Goal: Information Seeking & Learning: Learn about a topic

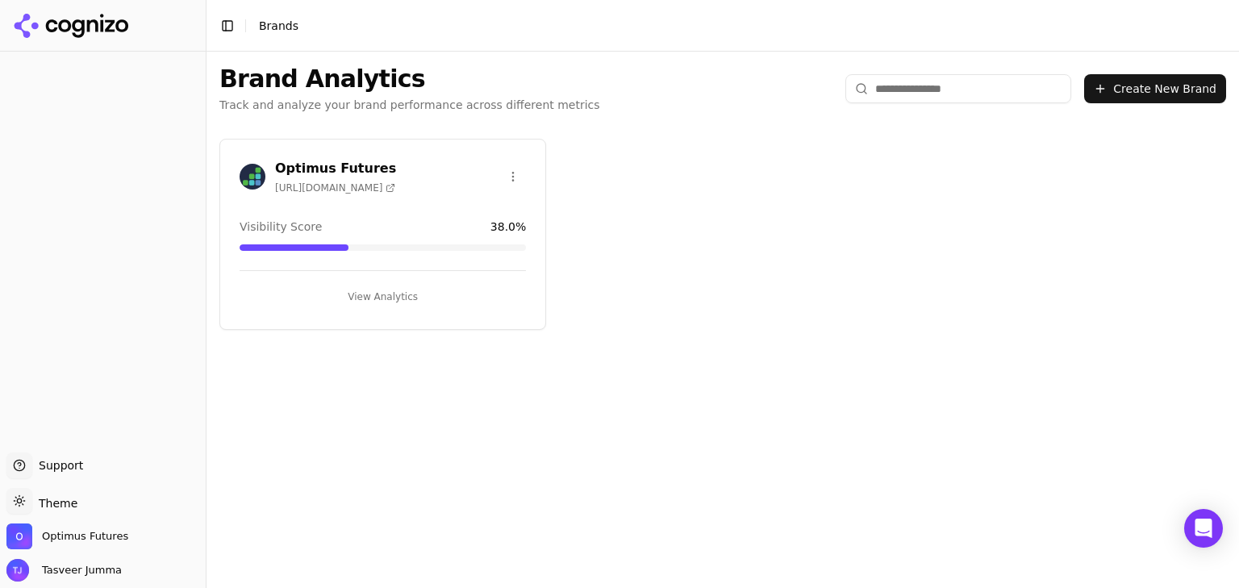
click at [416, 309] on div "Optimus Futures [URL][DOMAIN_NAME] Visibility Score 38.0 % View Analytics" at bounding box center [382, 234] width 327 height 191
click at [413, 305] on button "View Analytics" at bounding box center [383, 297] width 286 height 26
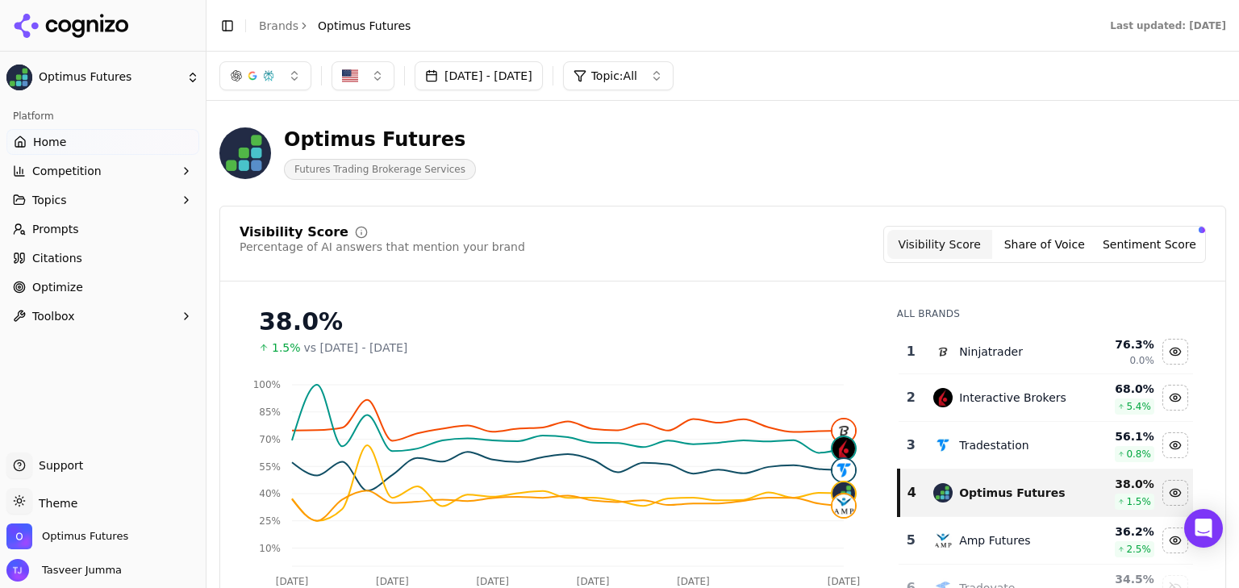
click at [126, 169] on button "Competition" at bounding box center [102, 171] width 193 height 26
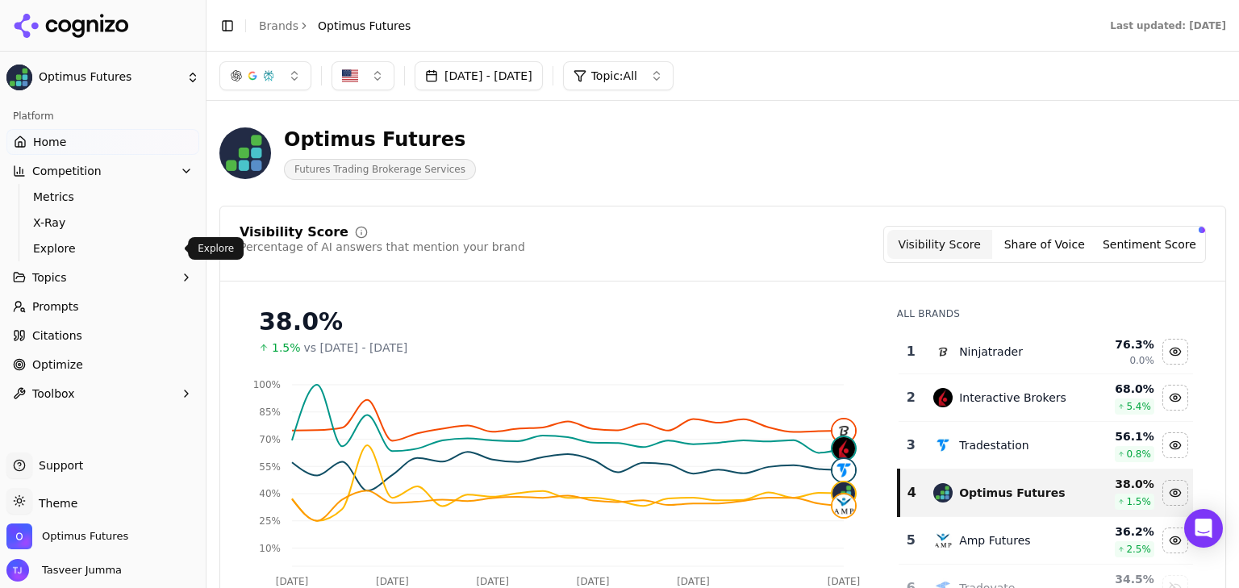
click at [90, 244] on span "Explore" at bounding box center [103, 248] width 140 height 16
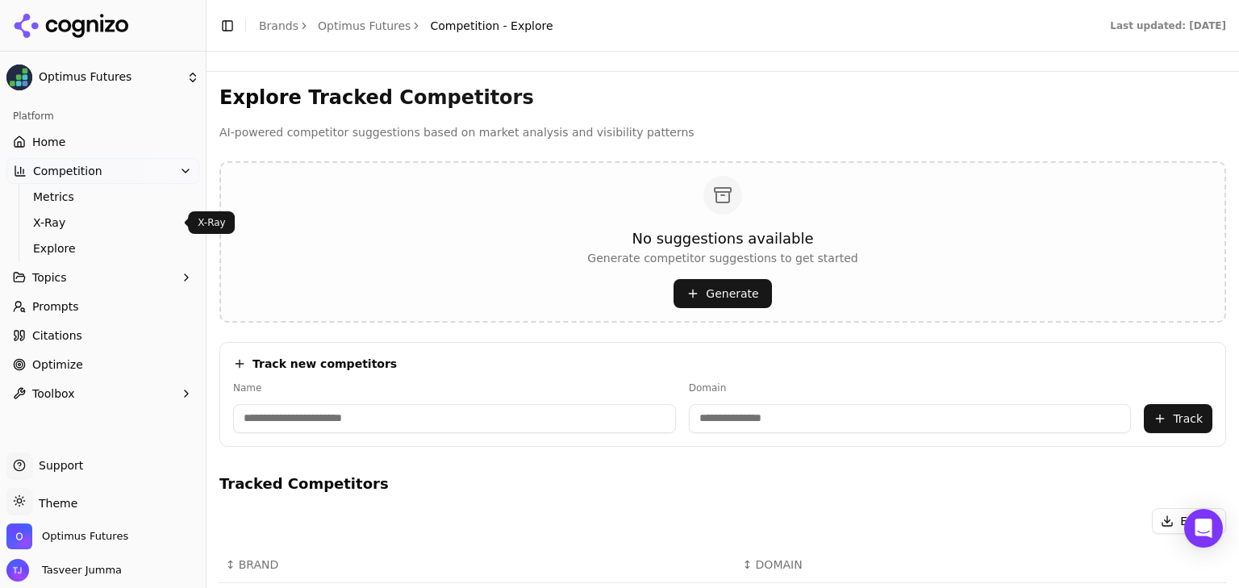
click at [459, 417] on input at bounding box center [454, 418] width 443 height 29
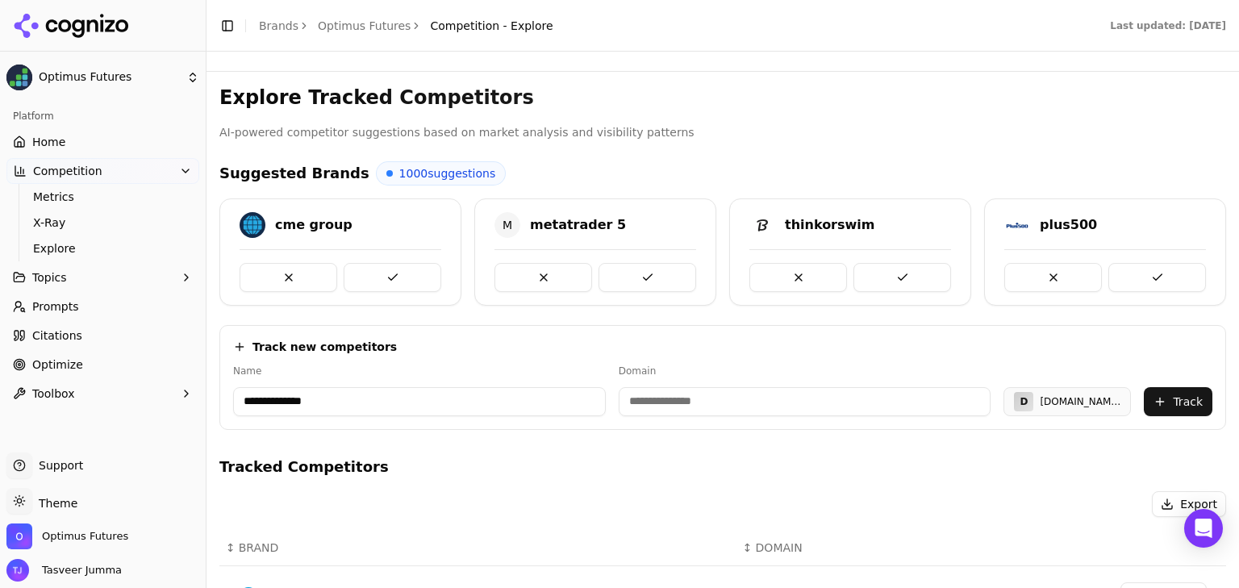
type input "**********"
click at [1182, 401] on button "Track" at bounding box center [1178, 401] width 69 height 29
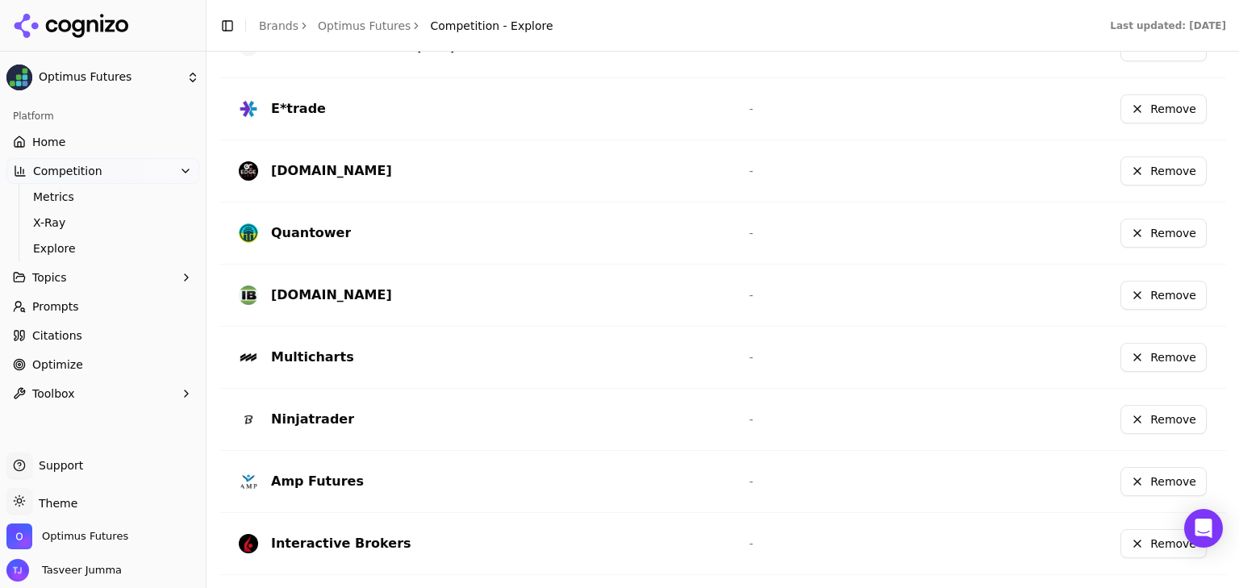
scroll to position [647, 0]
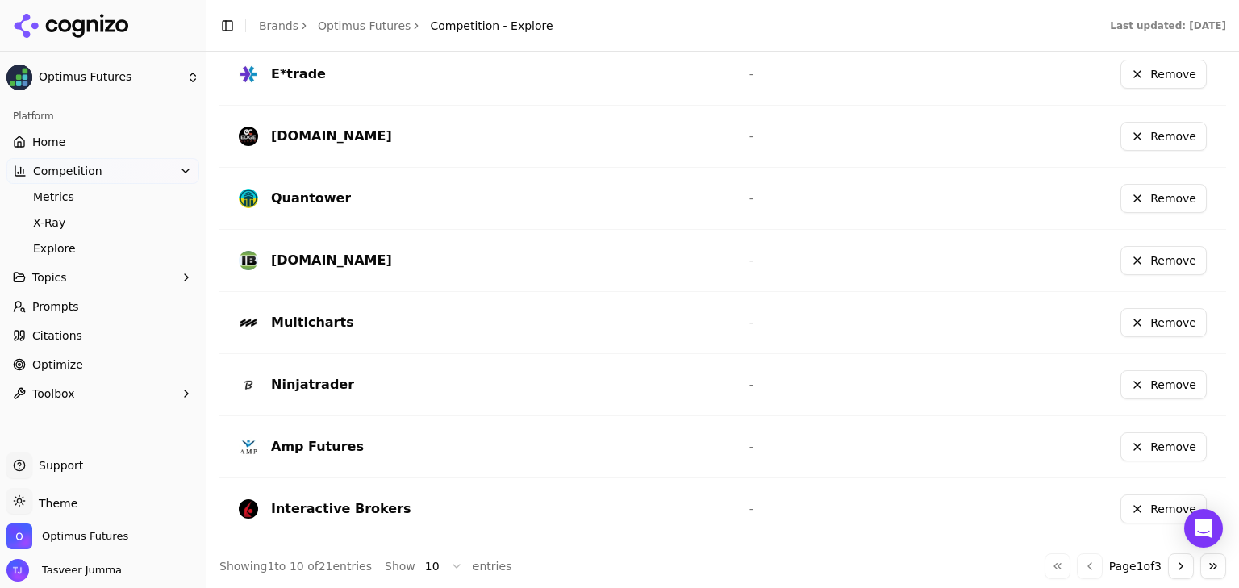
click at [1168, 564] on button "Go to next page" at bounding box center [1181, 566] width 26 height 26
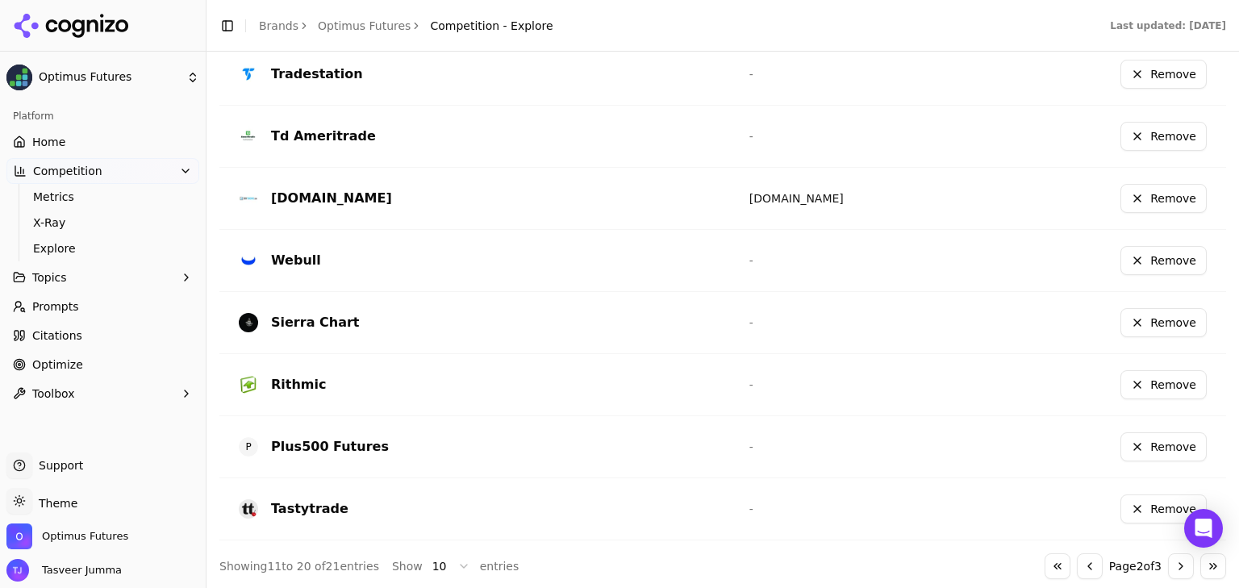
click at [1168, 564] on button "Go to next page" at bounding box center [1181, 566] width 26 height 26
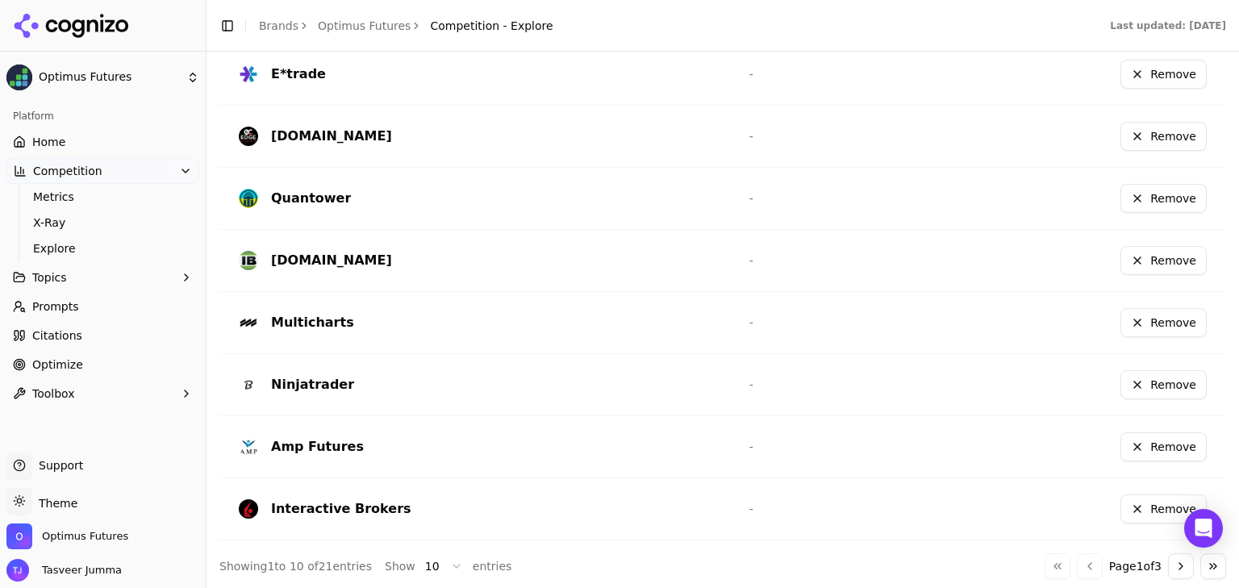
click at [1168, 565] on button "Go to next page" at bounding box center [1181, 566] width 26 height 26
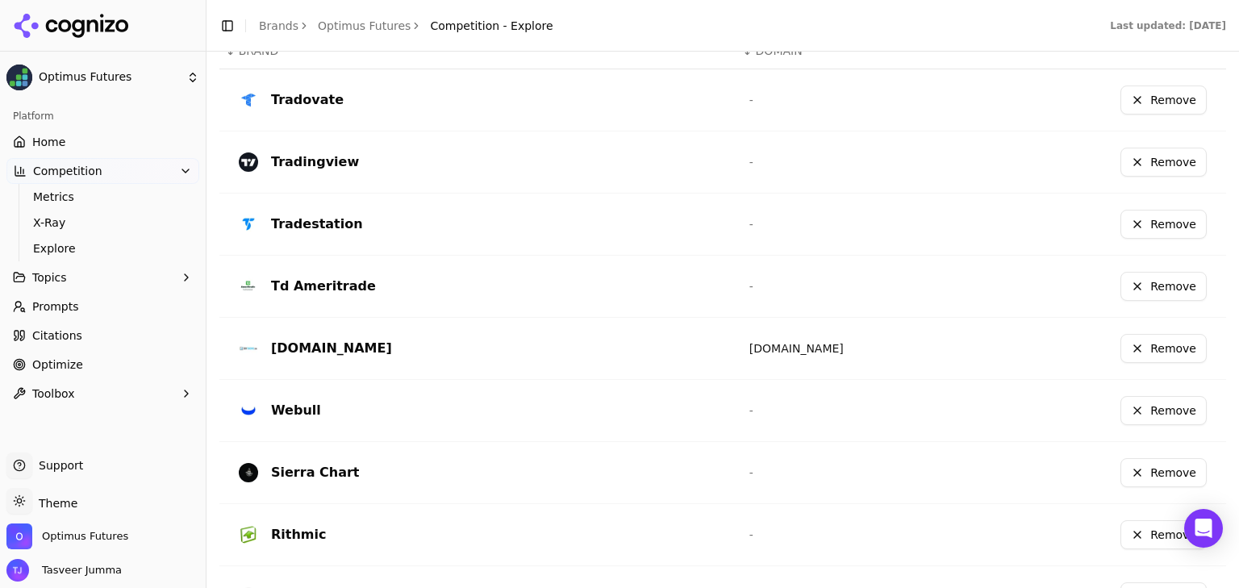
scroll to position [499, 0]
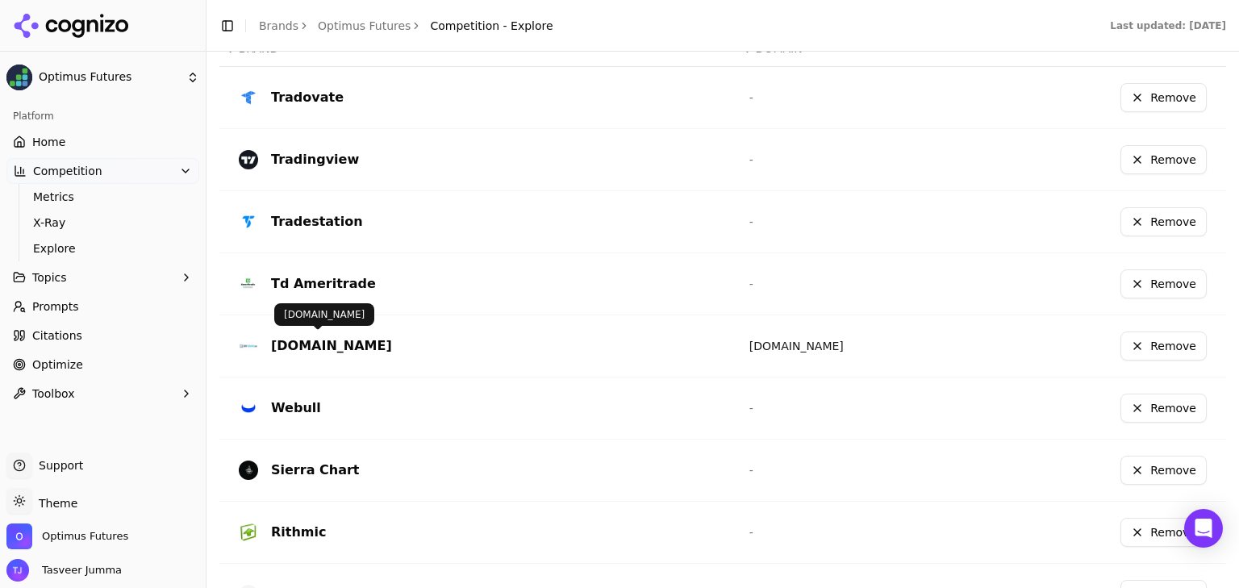
click at [337, 351] on div "[DOMAIN_NAME]" at bounding box center [331, 345] width 121 height 19
click at [340, 346] on div "[DOMAIN_NAME]" at bounding box center [331, 345] width 121 height 19
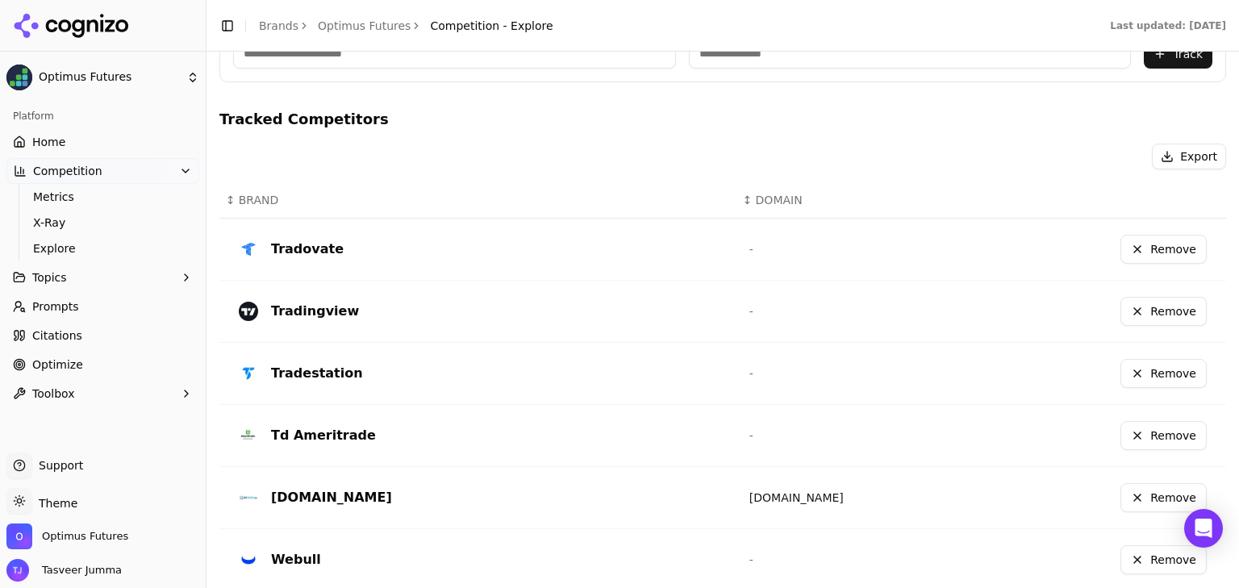
scroll to position [647, 0]
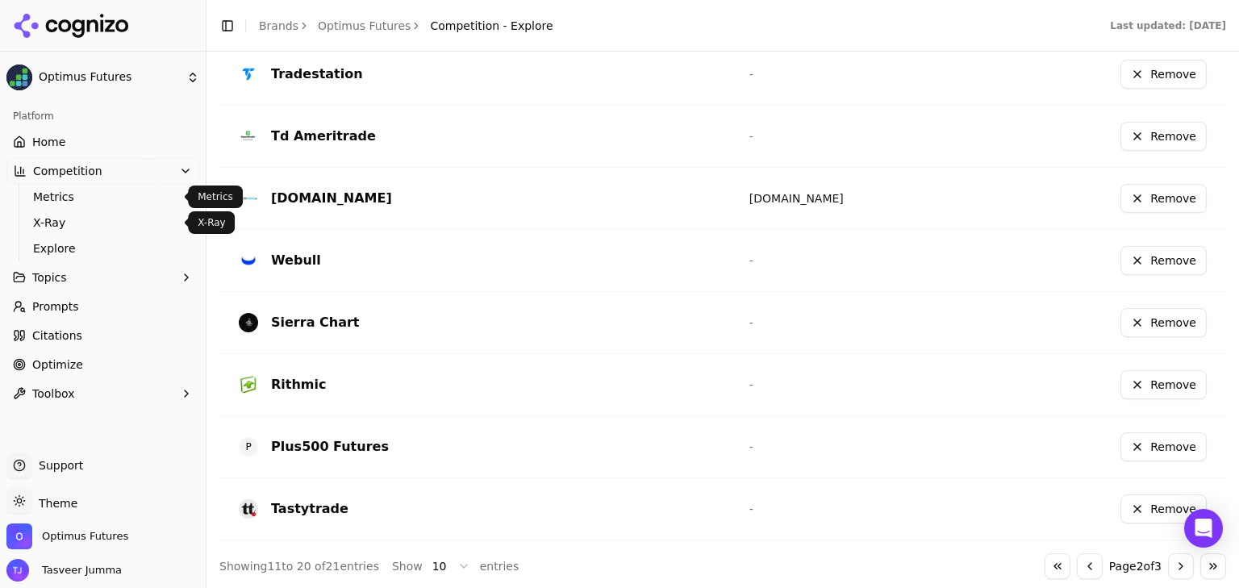
click at [82, 198] on span "Metrics" at bounding box center [103, 197] width 140 height 16
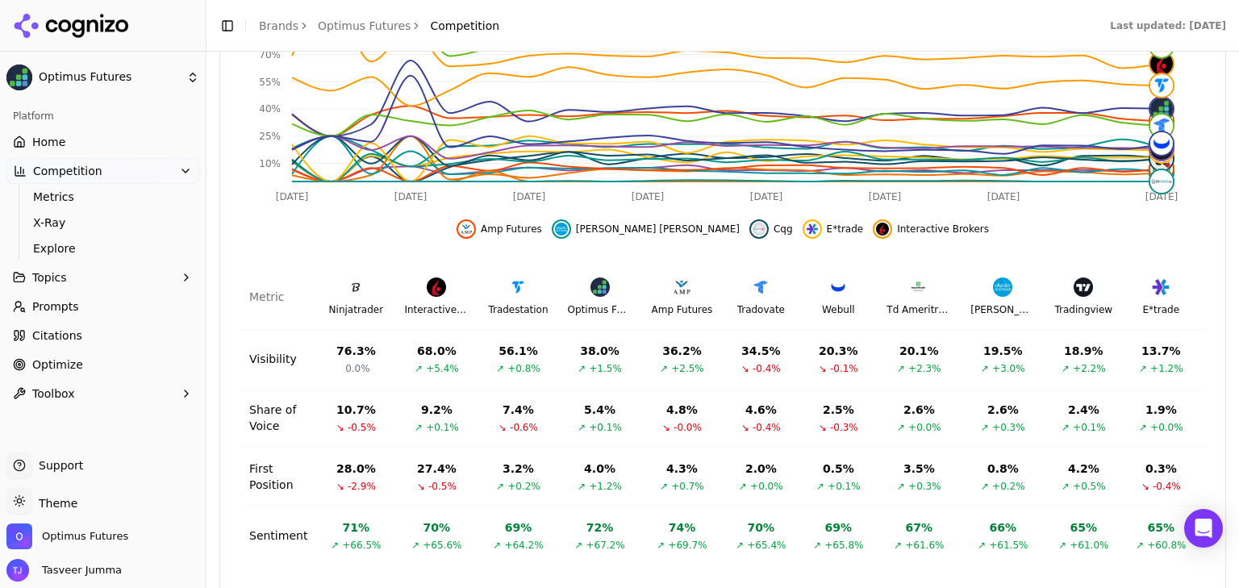
scroll to position [0, 709]
